Goal: Task Accomplishment & Management: Manage account settings

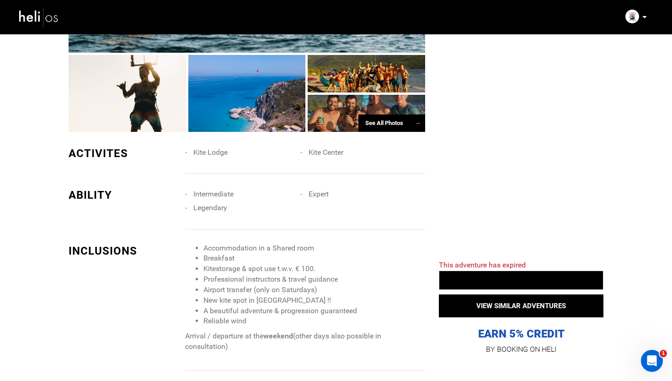
scroll to position [653, 0]
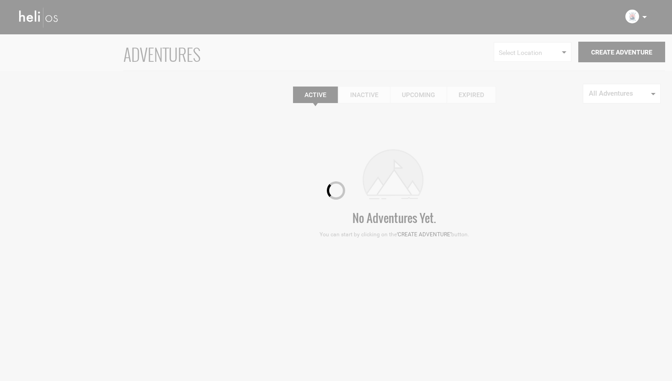
click at [645, 16] on icon at bounding box center [645, 17] width 5 height 2
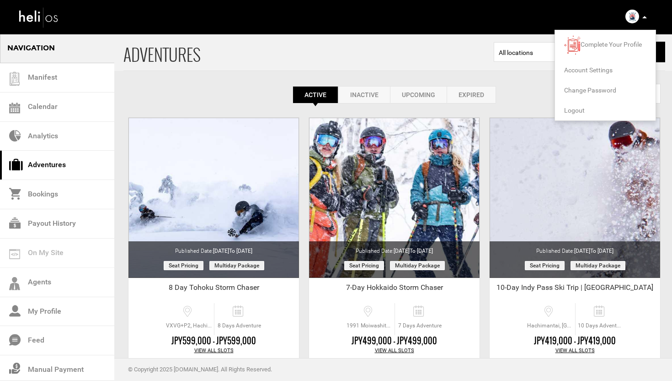
click at [575, 107] on span "Logout" at bounding box center [574, 110] width 21 height 7
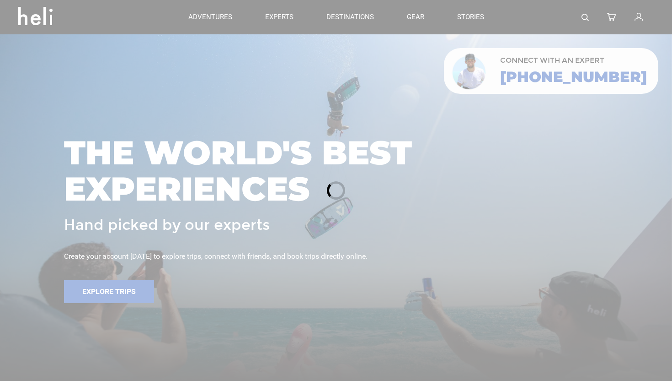
click at [640, 20] on div at bounding box center [336, 190] width 672 height 381
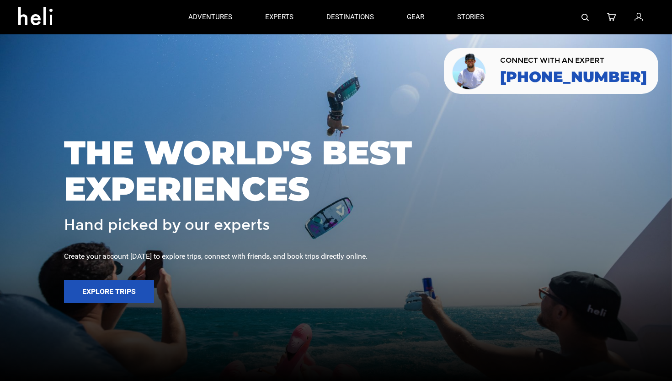
click at [641, 15] on icon at bounding box center [639, 17] width 8 height 12
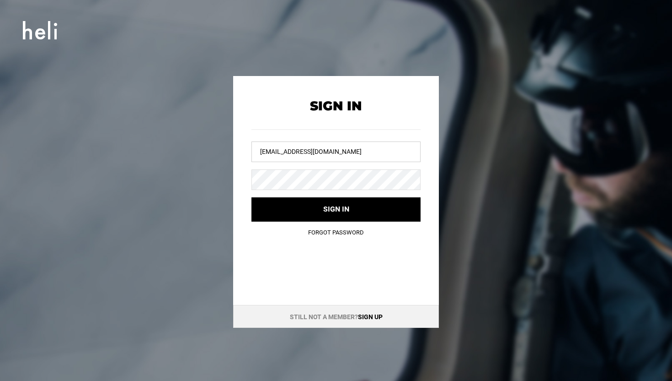
click at [338, 150] on input "[EMAIL_ADDRESS][DOMAIN_NAME]" at bounding box center [336, 151] width 169 height 21
type input "a"
type input "[EMAIL_ADDRESS][DOMAIN_NAME]"
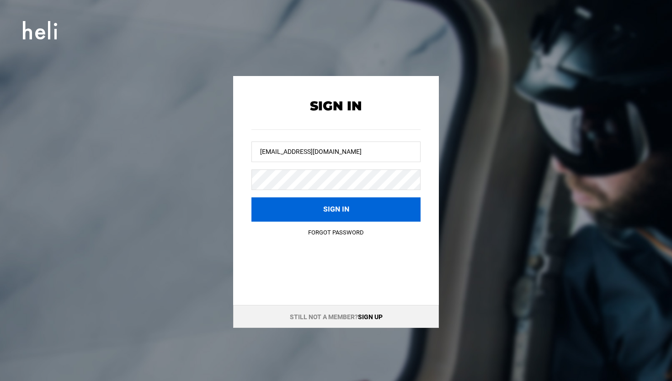
click at [328, 204] on button "Sign in" at bounding box center [336, 209] width 169 height 24
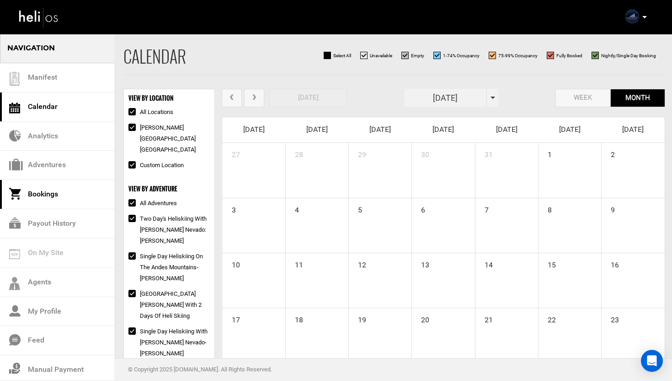
click at [53, 201] on link "Bookings" at bounding box center [57, 194] width 114 height 29
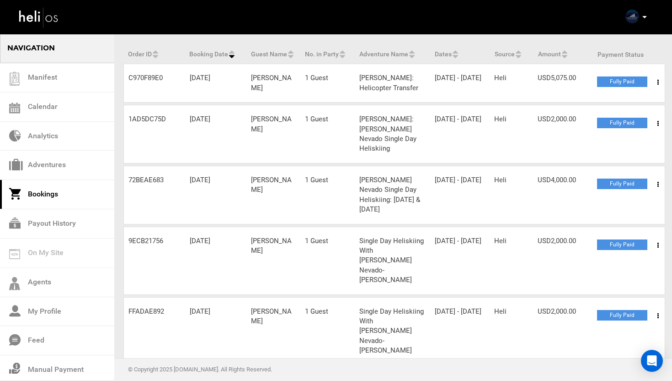
scroll to position [89, 0]
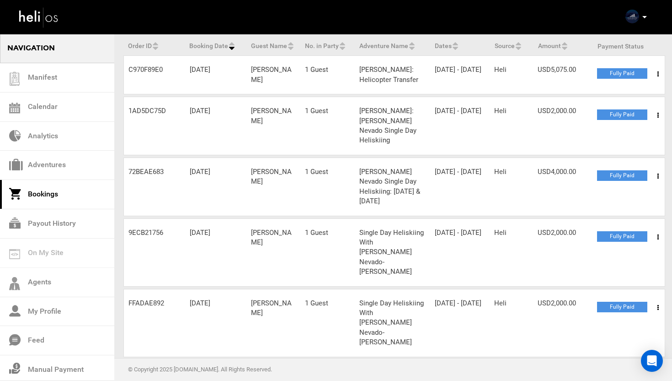
click at [154, 167] on div "Order ID 72BEAE683" at bounding box center [154, 172] width 61 height 10
copy div "72BEAE683"
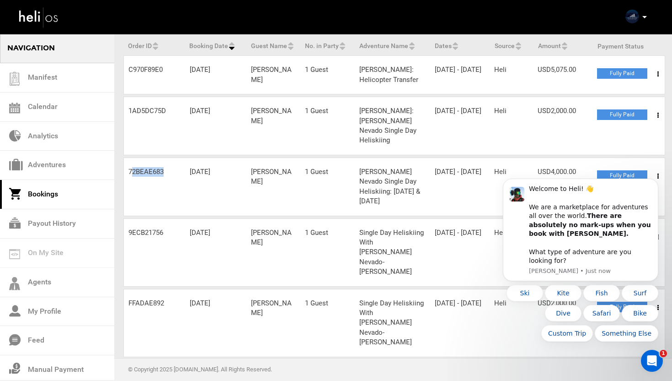
scroll to position [0, 0]
click at [654, 187] on button "Dismiss notification" at bounding box center [656, 181] width 12 height 12
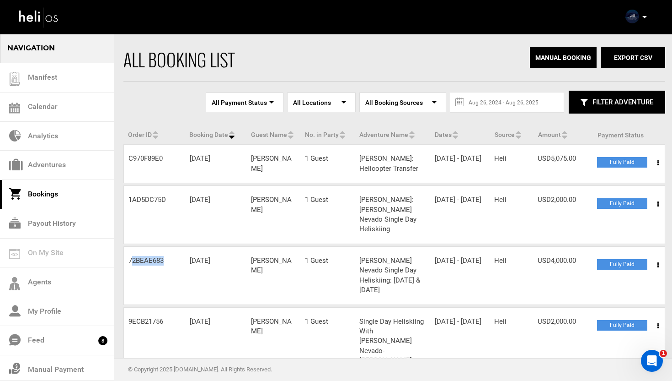
click at [44, 189] on link "Bookings" at bounding box center [57, 194] width 114 height 29
